Goal: Task Accomplishment & Management: Complete application form

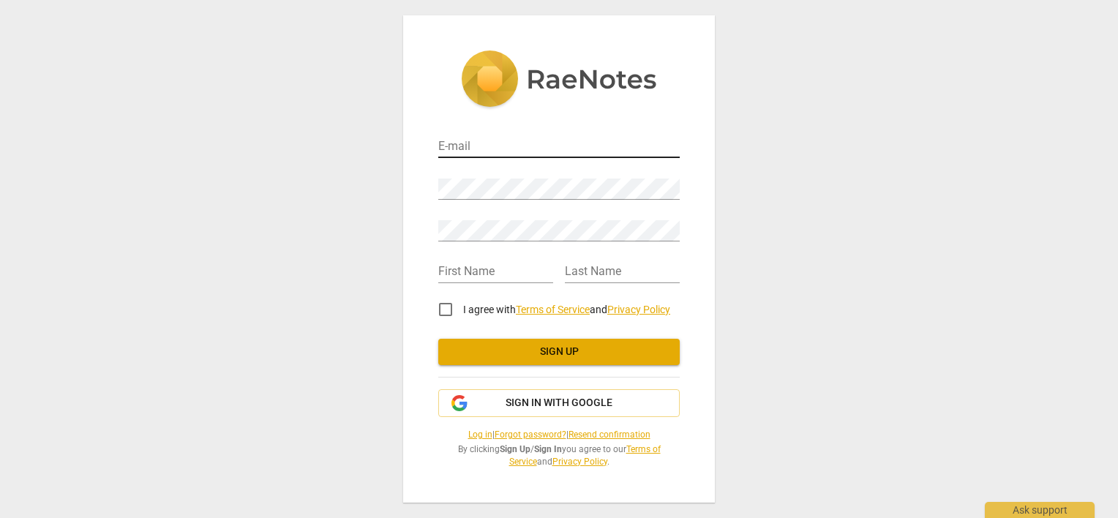
click at [582, 146] on input "email" at bounding box center [558, 147] width 241 height 21
type input "[EMAIL_ADDRESS][DOMAIN_NAME]"
type input "SJ"
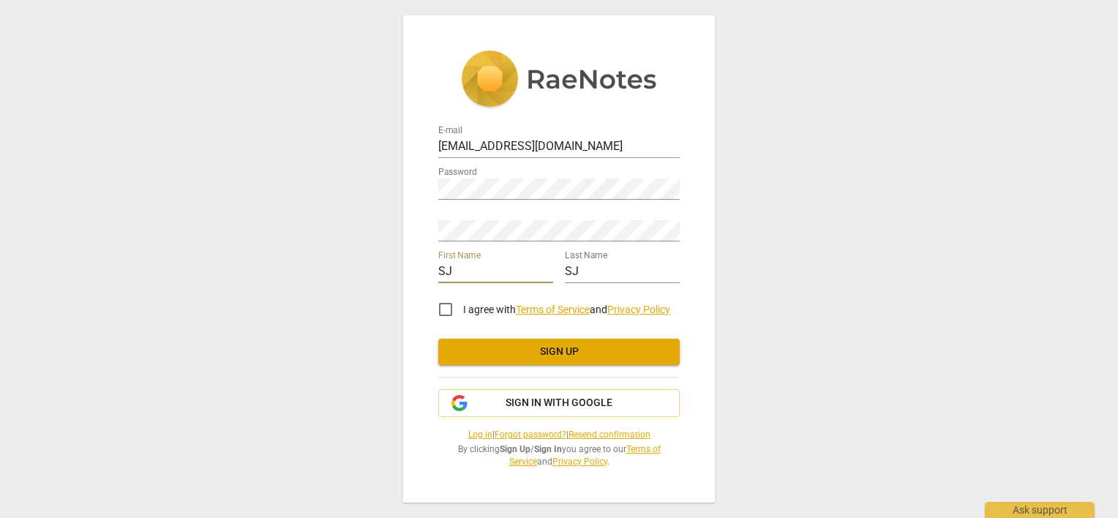
click at [488, 271] on input "SJ" at bounding box center [495, 272] width 115 height 21
click at [608, 260] on div "Last Name SJ" at bounding box center [622, 266] width 115 height 33
click at [601, 267] on input "SJ" at bounding box center [622, 272] width 115 height 21
type input "S"
type input "l"
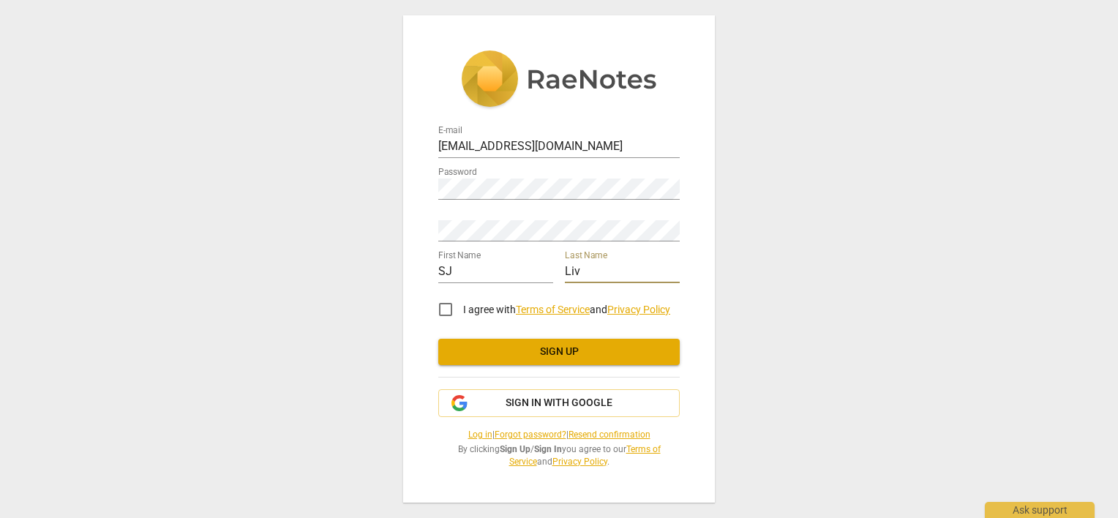
type input "Liv"
click at [458, 305] on input "I agree with Terms of Service and Privacy Policy" at bounding box center [445, 309] width 35 height 35
checkbox input "true"
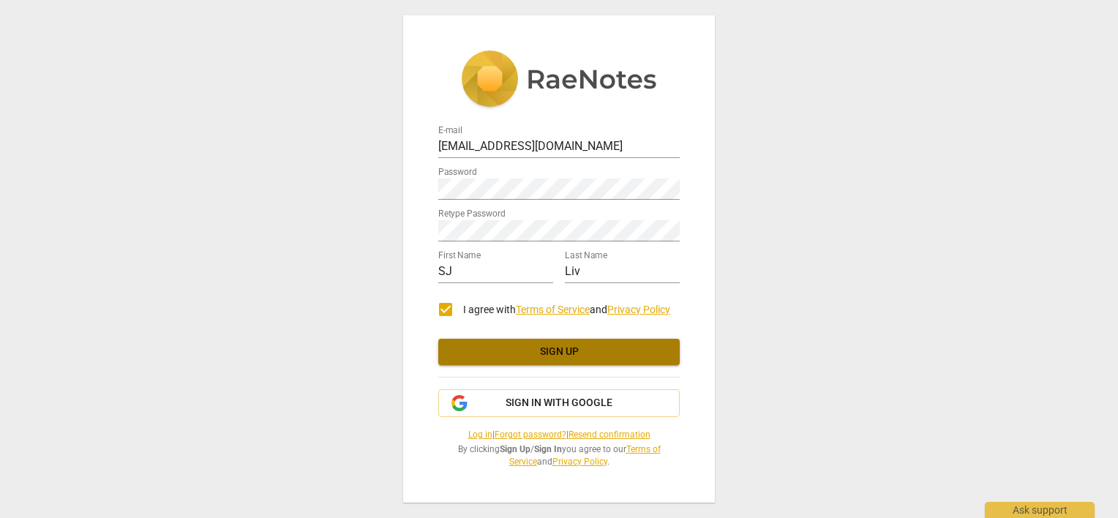
click at [494, 339] on button "Sign up" at bounding box center [558, 352] width 241 height 26
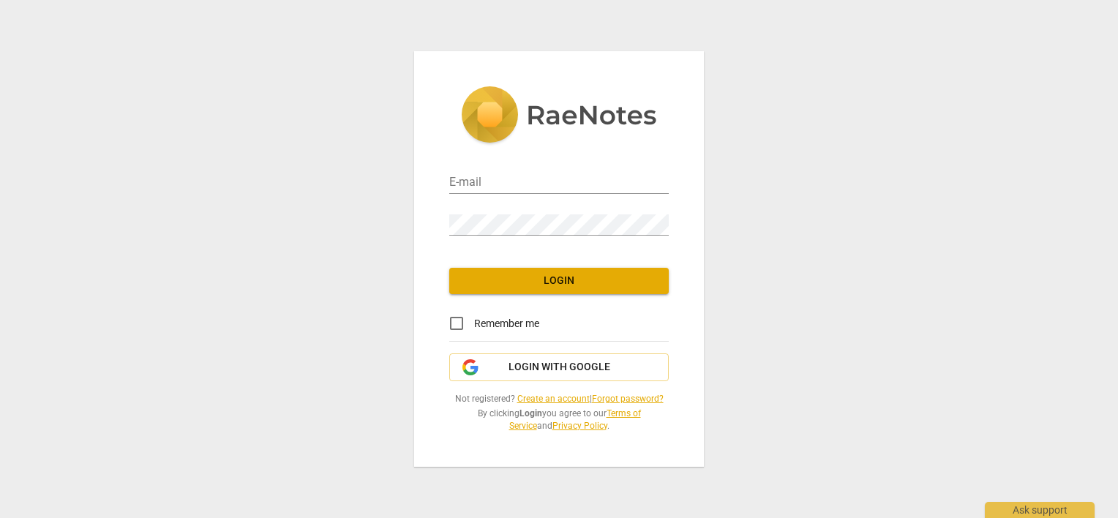
type input "[EMAIL_ADDRESS][DOMAIN_NAME]"
click at [507, 323] on span "Remember me" at bounding box center [506, 323] width 65 height 15
click at [474, 323] on input "Remember me" at bounding box center [456, 323] width 35 height 35
checkbox input "true"
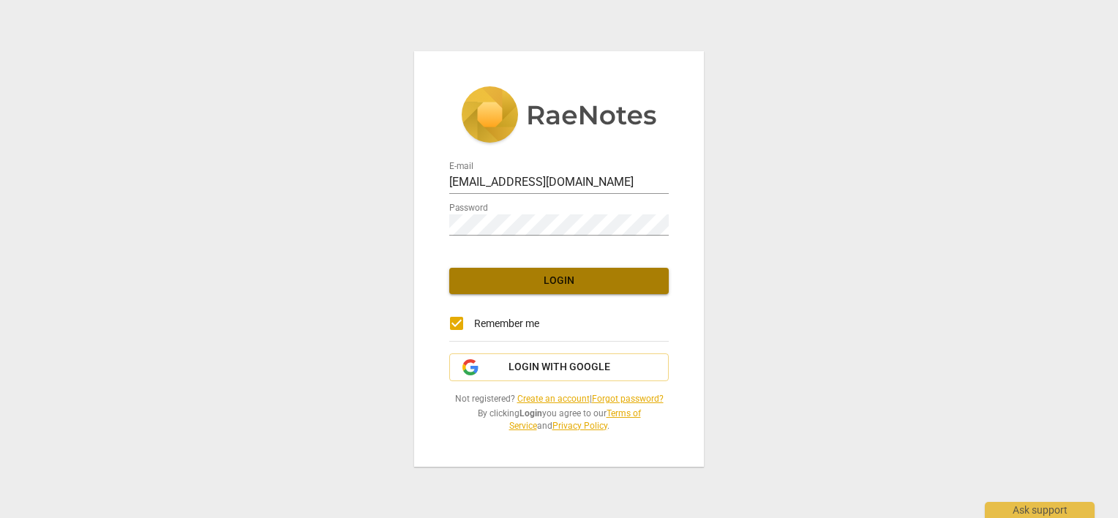
click at [524, 291] on button "Login" at bounding box center [558, 281] width 219 height 26
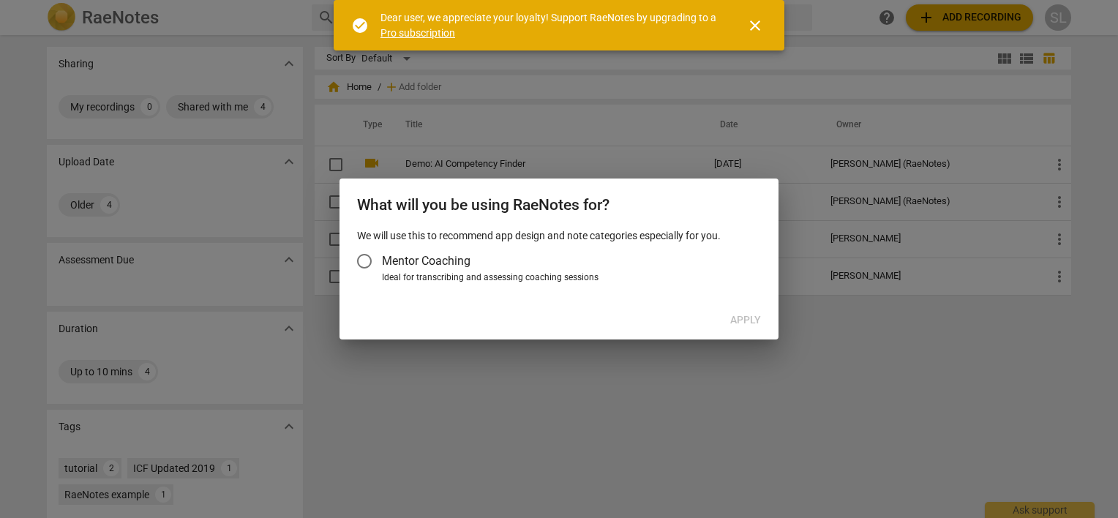
click at [451, 260] on span "Mentor Coaching" at bounding box center [426, 260] width 88 height 17
click at [382, 260] on input "Mentor Coaching" at bounding box center [364, 261] width 35 height 35
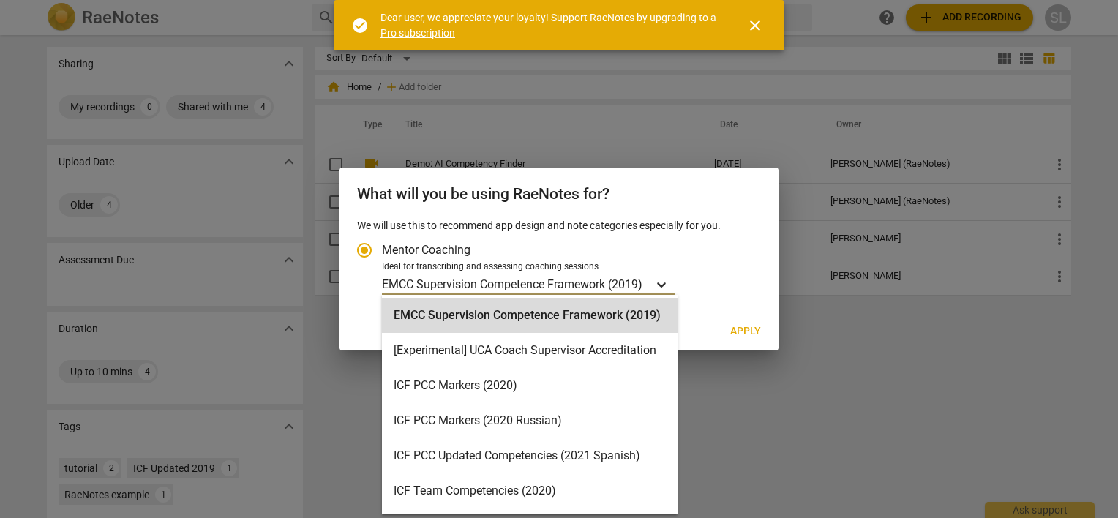
click at [668, 284] on icon "Account type" at bounding box center [661, 284] width 15 height 15
click at [0, 0] on input "Ideal for transcribing and assessing coaching sessions 16 results available. Us…" at bounding box center [0, 0] width 0 height 0
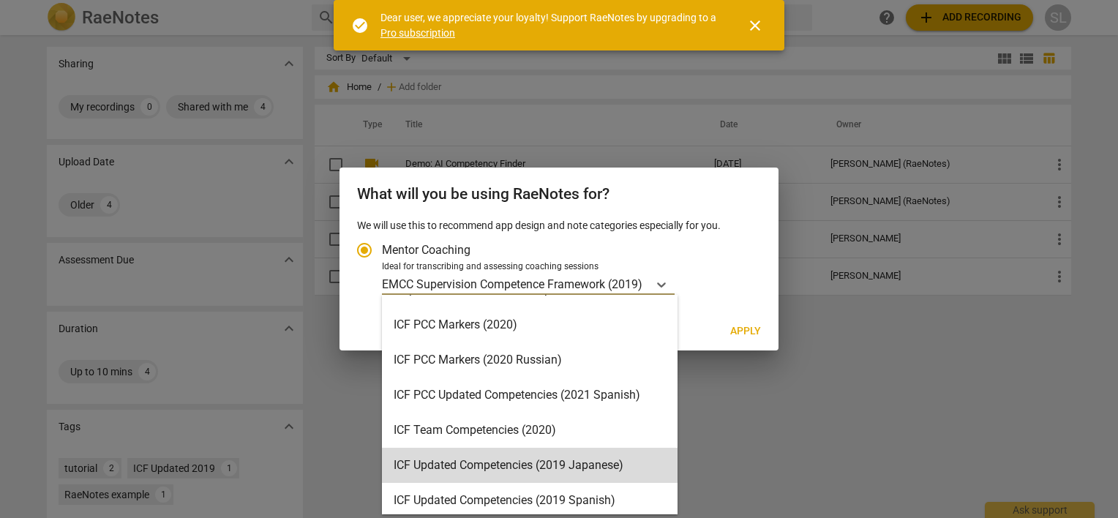
scroll to position [57, 0]
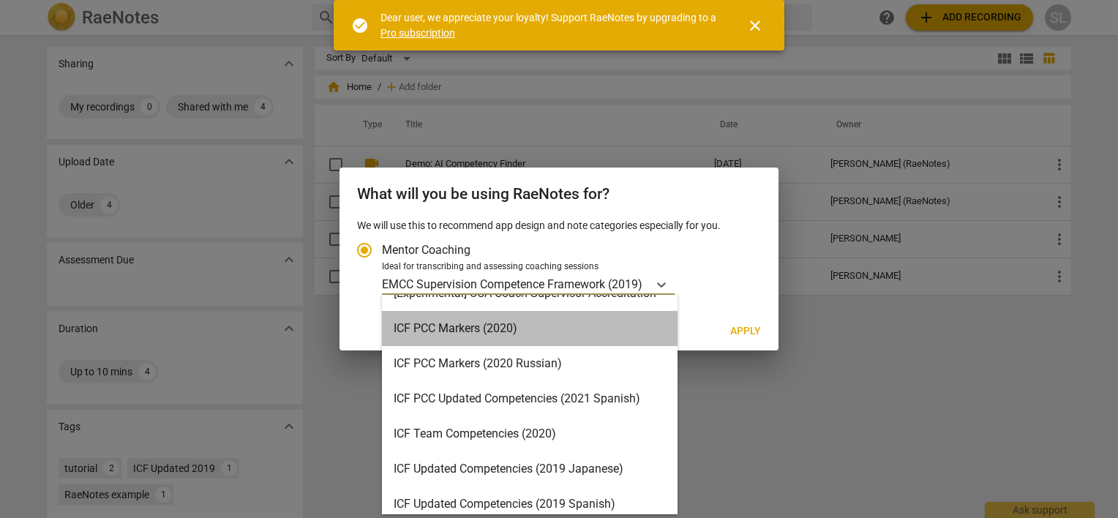
click at [543, 326] on div "ICF PCC Markers (2020)" at bounding box center [529, 328] width 295 height 35
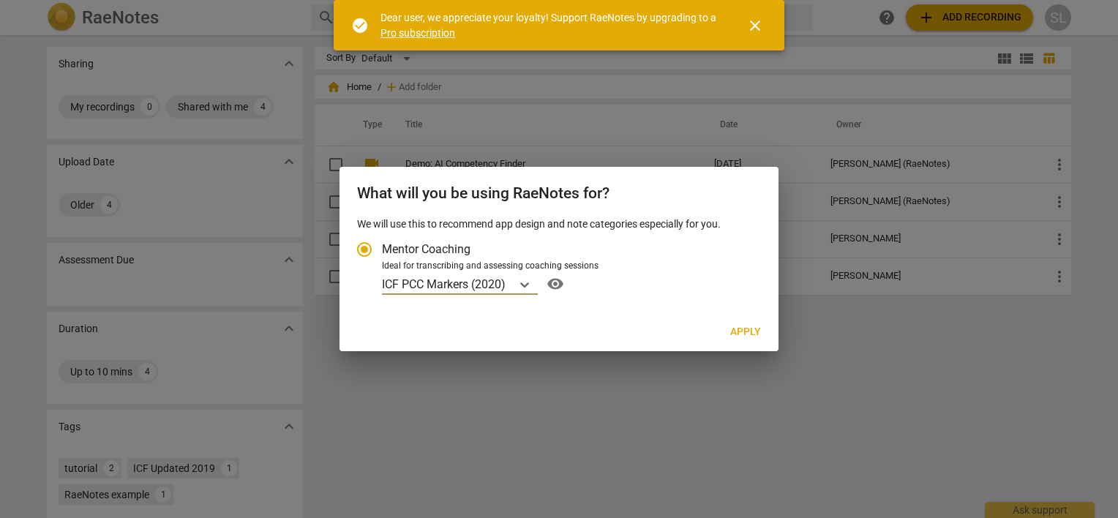
click at [750, 331] on span "Apply" at bounding box center [745, 332] width 31 height 15
radio input "false"
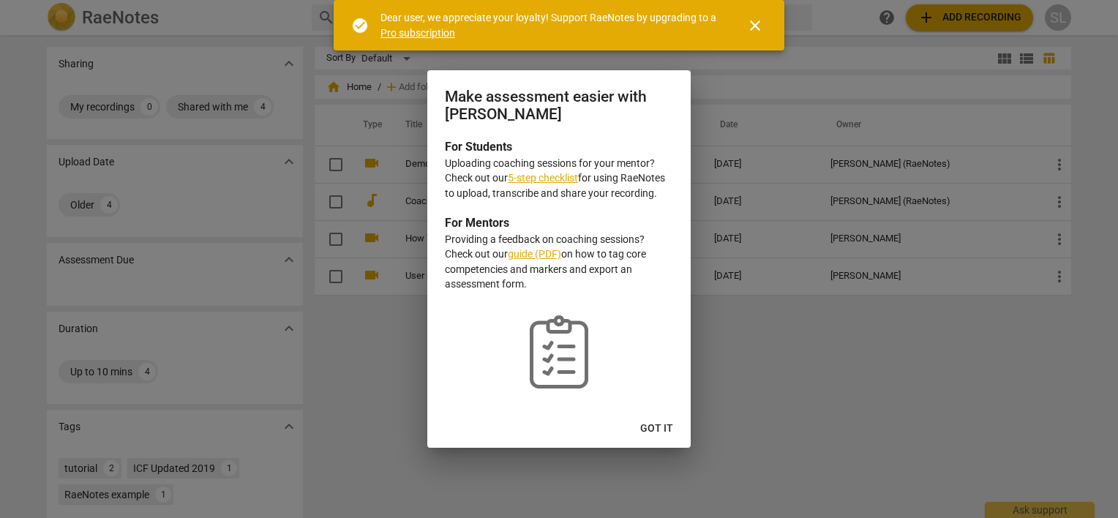
click at [560, 177] on link "5-step checklist" at bounding box center [543, 178] width 70 height 12
click at [658, 424] on span "Got it" at bounding box center [656, 428] width 33 height 15
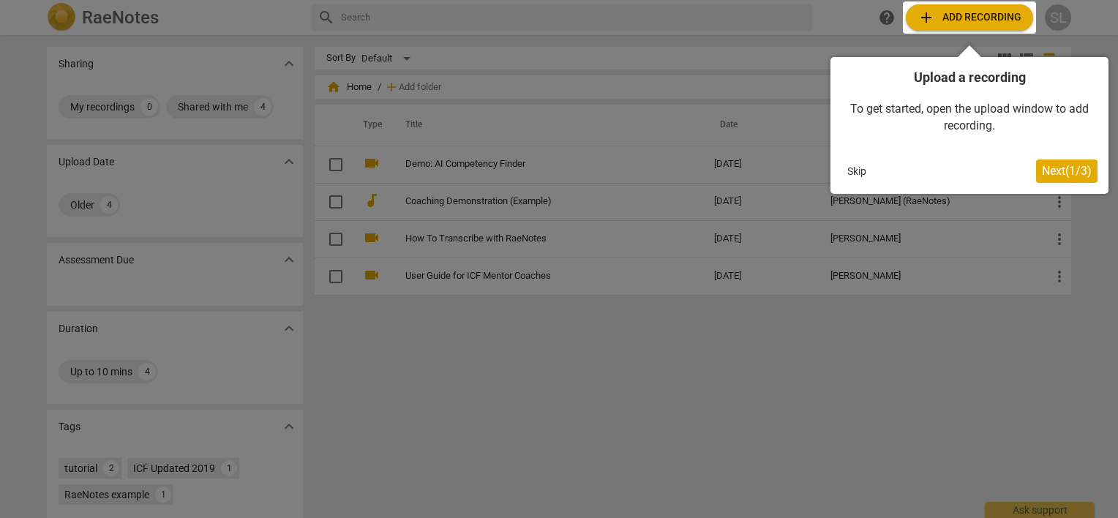
click at [633, 401] on div at bounding box center [559, 259] width 1118 height 518
